Goal: Find specific page/section: Find specific page/section

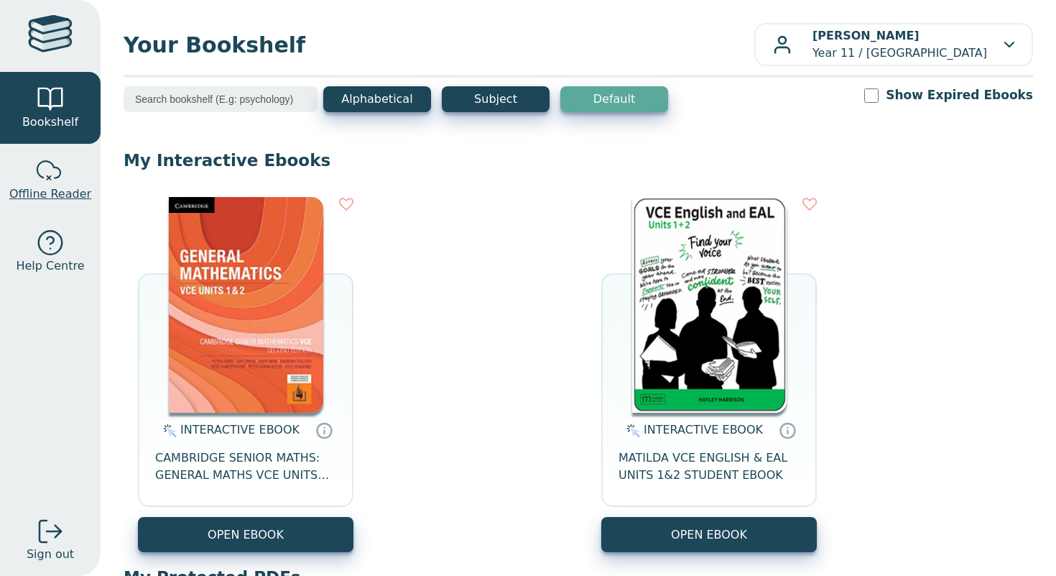
click at [42, 159] on div at bounding box center [50, 171] width 29 height 29
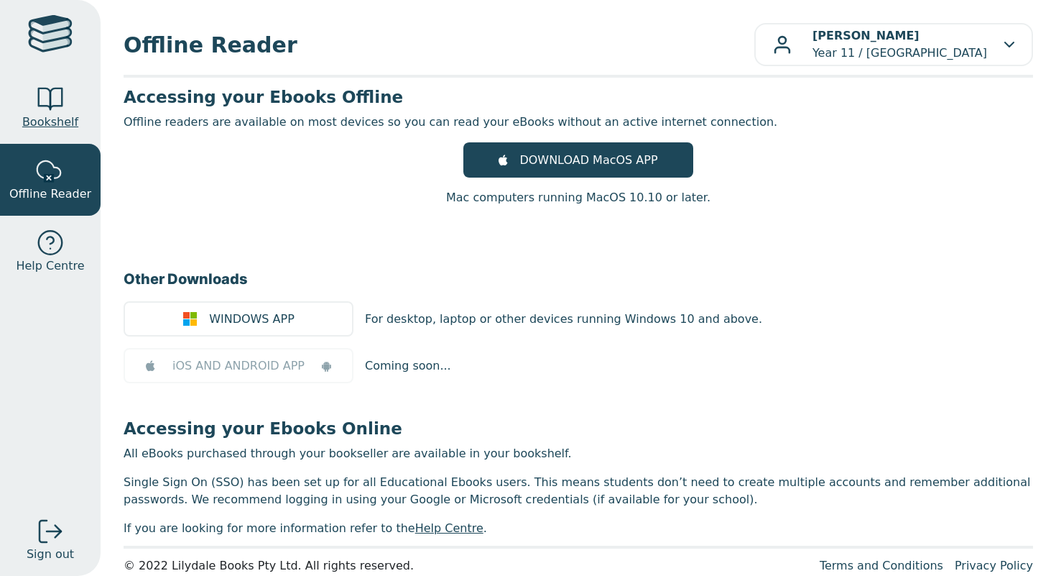
click at [43, 110] on div at bounding box center [50, 99] width 29 height 29
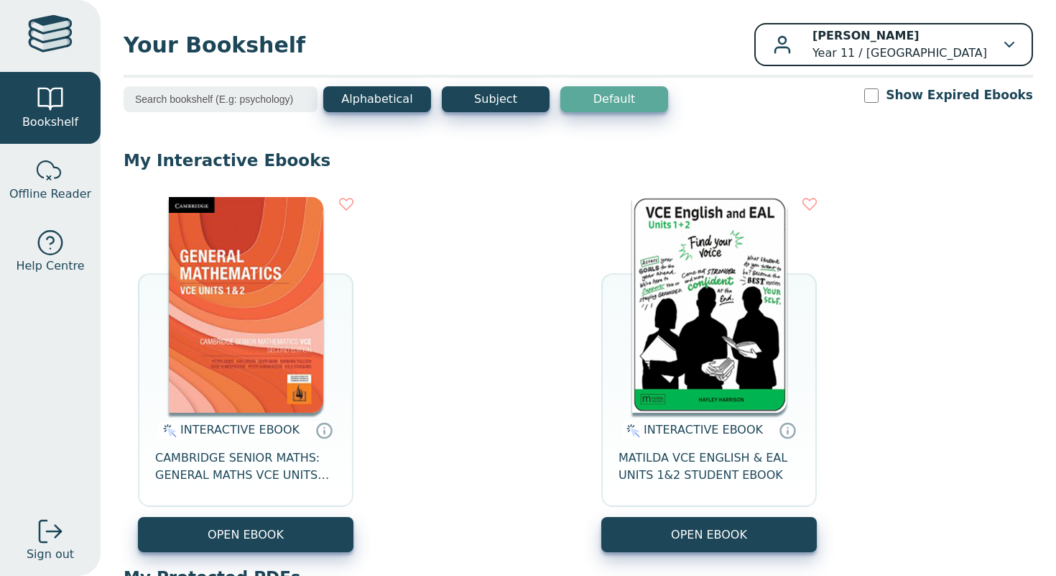
click at [998, 65] on button "Milly Kay Year 11 / Mater Christi College" at bounding box center [894, 44] width 279 height 43
click at [998, 45] on div "Milly Kay Year 11 / Mater Christi College" at bounding box center [893, 44] width 241 height 34
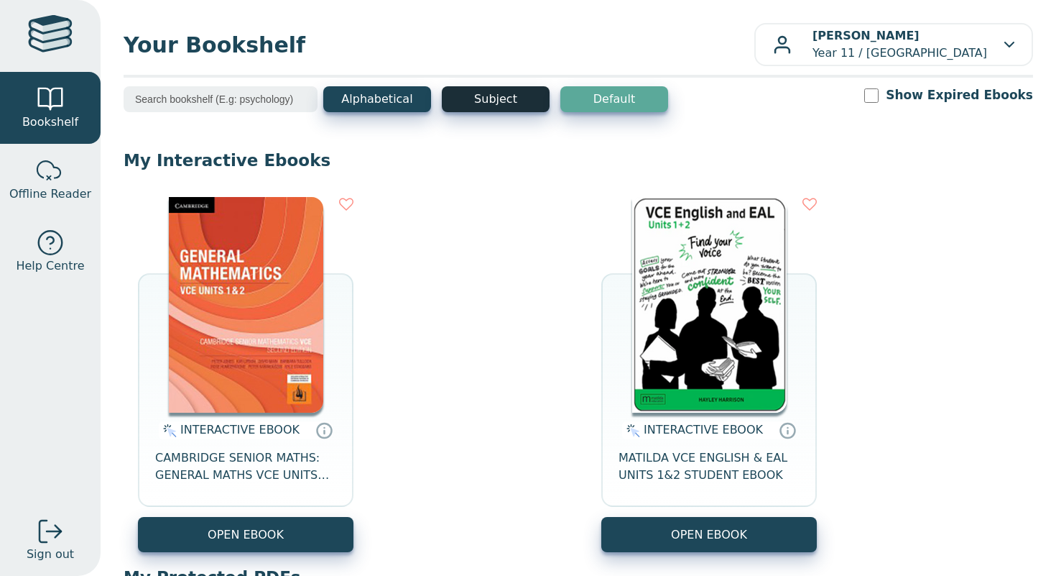
click at [485, 96] on button "Subject" at bounding box center [496, 99] width 108 height 26
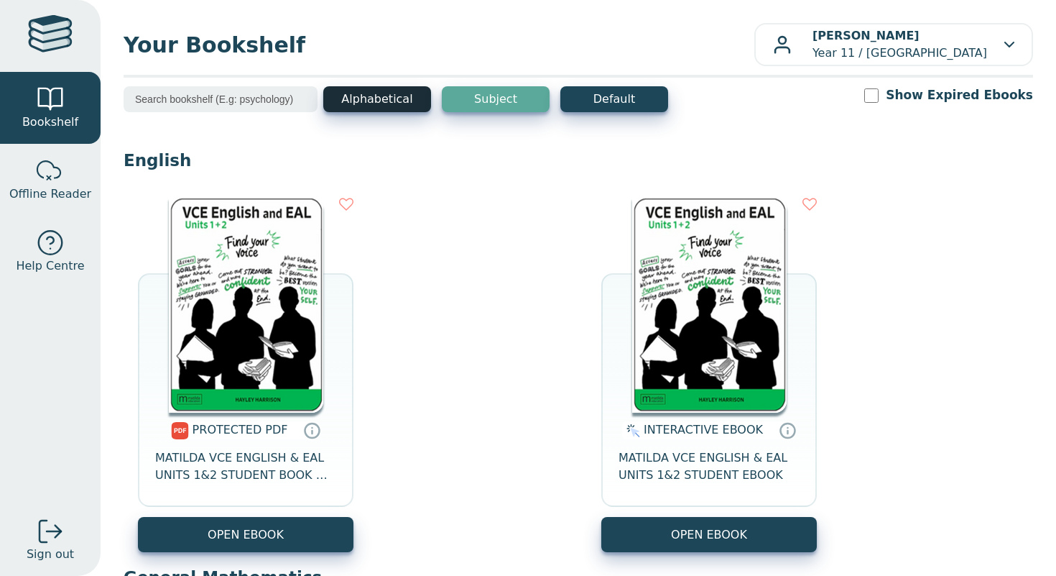
click at [387, 93] on button "Alphabetical" at bounding box center [377, 99] width 108 height 26
